Goal: Information Seeking & Learning: Learn about a topic

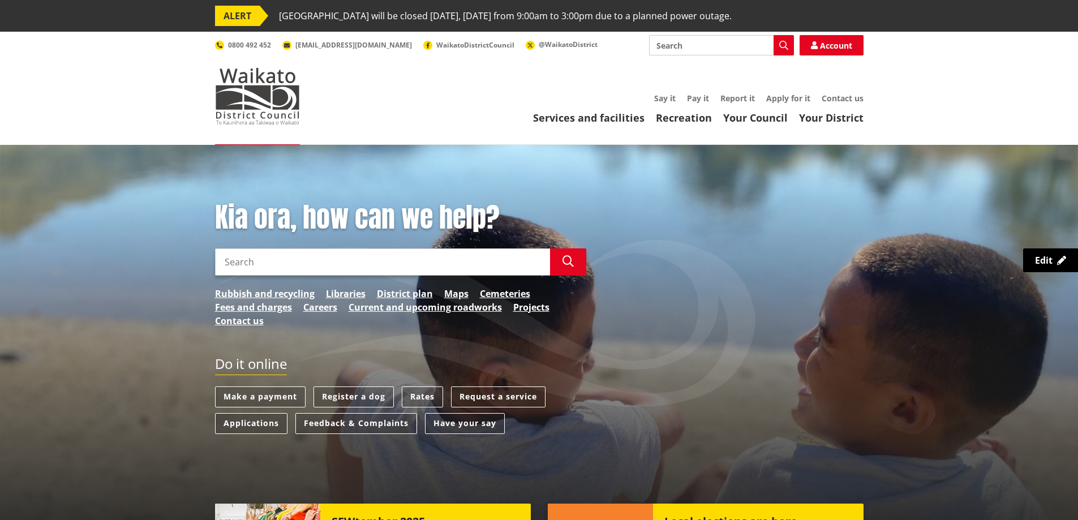
click at [429, 202] on h1 "Kia ora, how can we help?" at bounding box center [400, 218] width 371 height 33
click at [707, 49] on input "Search" at bounding box center [721, 45] width 145 height 20
type input "rates rebate"
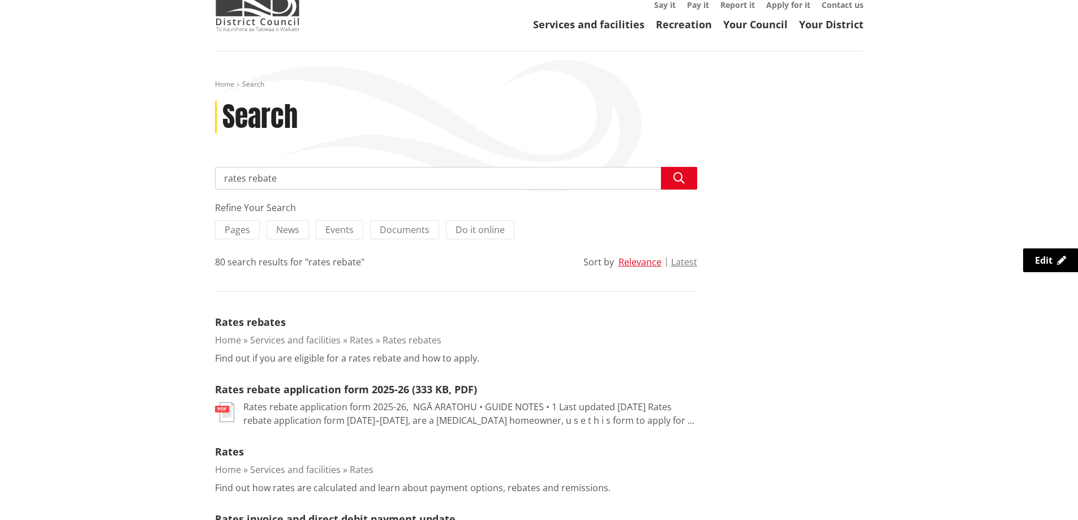
scroll to position [94, 0]
click at [266, 318] on link "Rates rebates" at bounding box center [250, 322] width 71 height 14
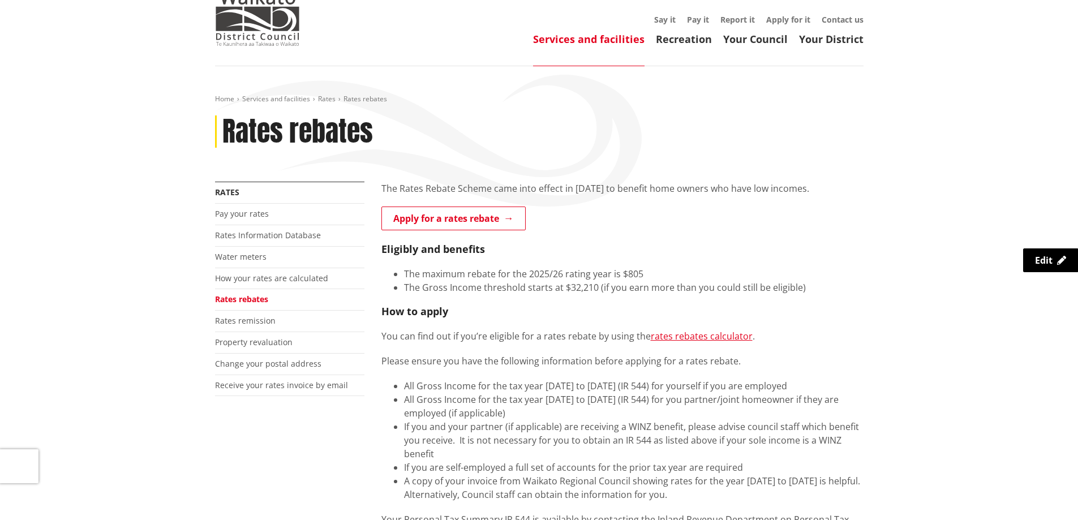
scroll to position [78, 0]
